Goal: Task Accomplishment & Management: Use online tool/utility

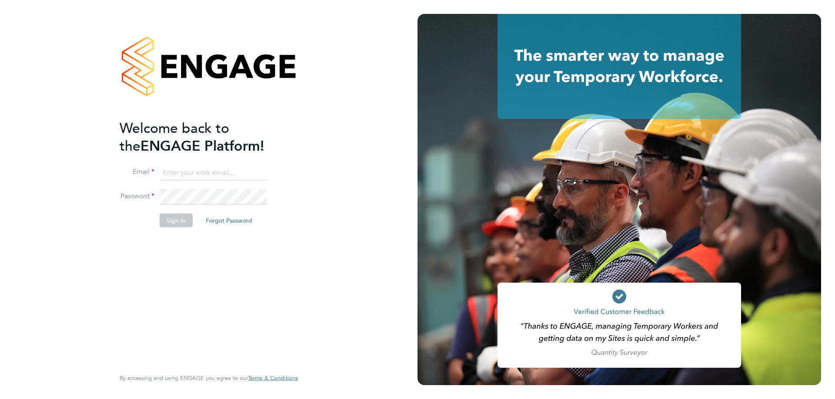
type input "[PERSON_NAME][EMAIL_ADDRESS][PERSON_NAME][DOMAIN_NAME]"
click at [163, 221] on button "Sign In" at bounding box center [176, 221] width 33 height 14
